Goal: Navigation & Orientation: Find specific page/section

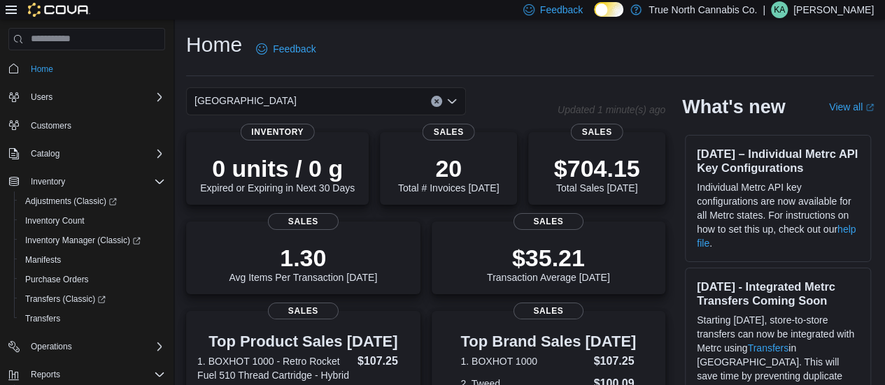
click at [64, 220] on span "Inventory Count" at bounding box center [54, 220] width 59 height 11
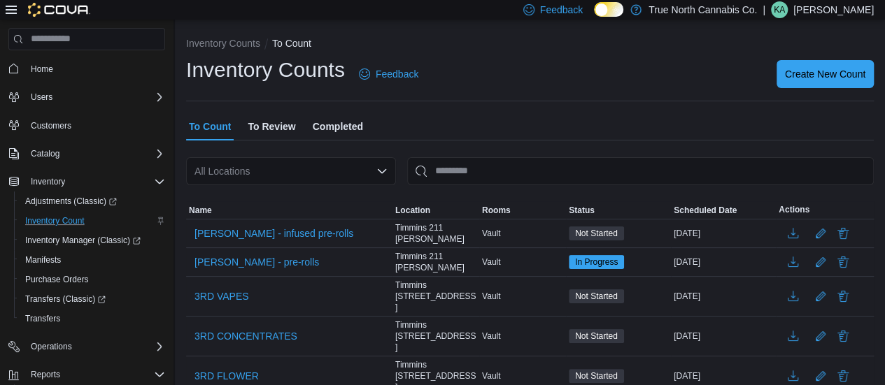
click at [344, 128] on span "Completed" at bounding box center [338, 127] width 50 height 28
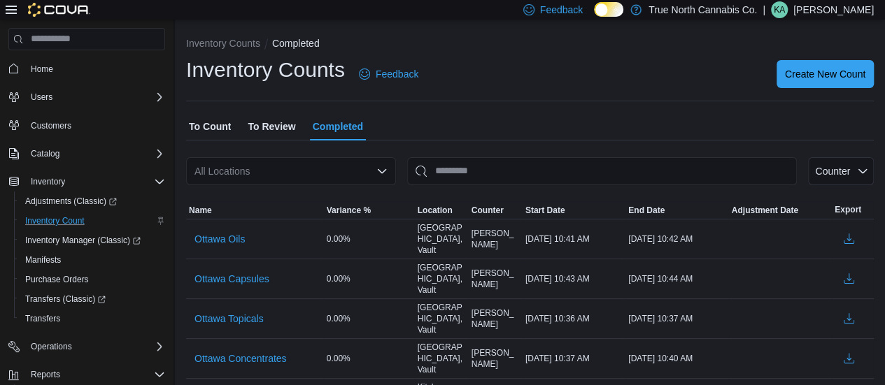
click at [208, 120] on span "To Count" at bounding box center [210, 127] width 42 height 28
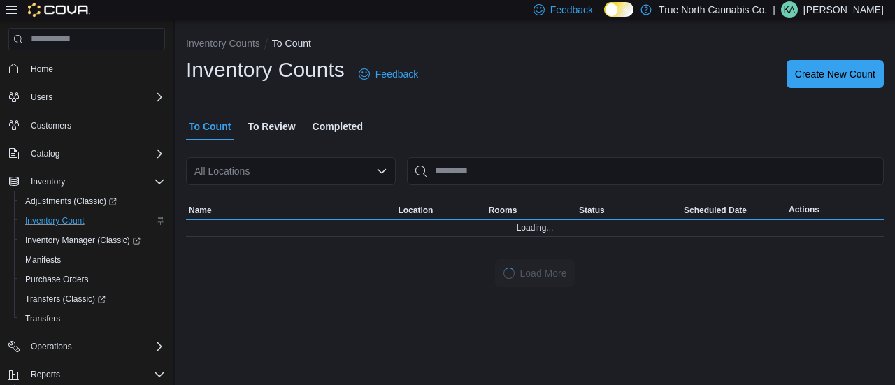
click at [64, 68] on span "Home" at bounding box center [95, 68] width 140 height 17
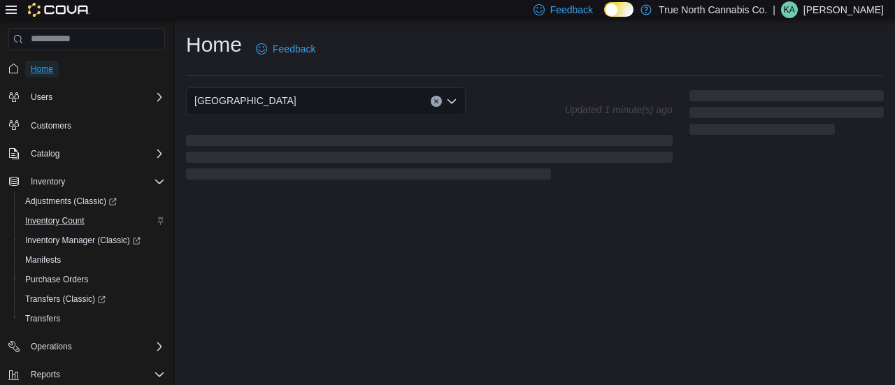
click at [49, 68] on span "Home" at bounding box center [42, 69] width 22 height 11
